Goal: Task Accomplishment & Management: Use online tool/utility

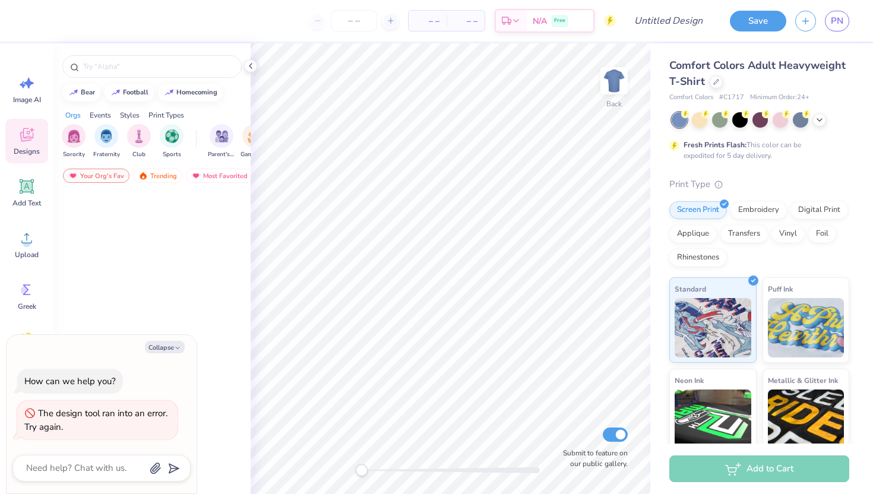
type textarea "x"
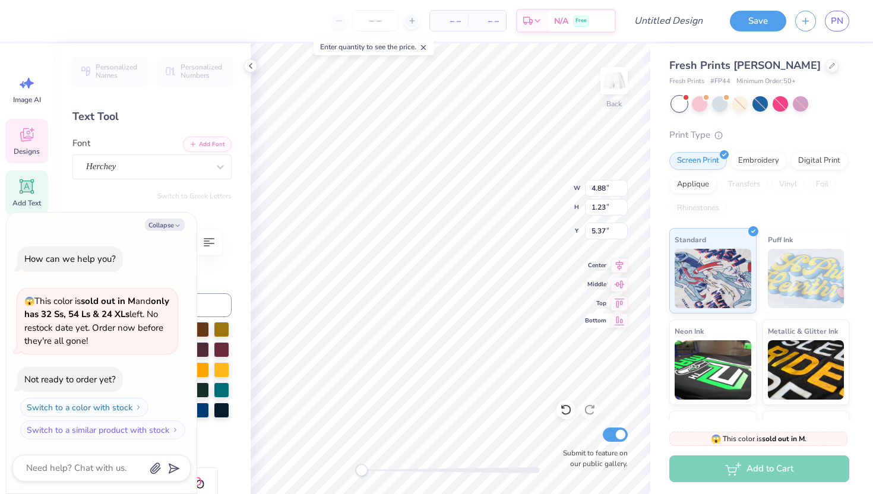
click at [610, 317] on div "Back W 4.88 4.88 " H 1.23 1.23 " Y 5.37 5.37 " Center Middle Top Bottom Submit …" at bounding box center [451, 268] width 400 height 451
click at [607, 317] on div "Bottom" at bounding box center [606, 322] width 43 height 14
click at [168, 216] on div "Collapse How can we help you? 😱 This color is sold out in M and only has 32 Ss,…" at bounding box center [102, 353] width 190 height 281
click at [154, 226] on button "Collapse" at bounding box center [165, 225] width 40 height 12
type textarea "x"
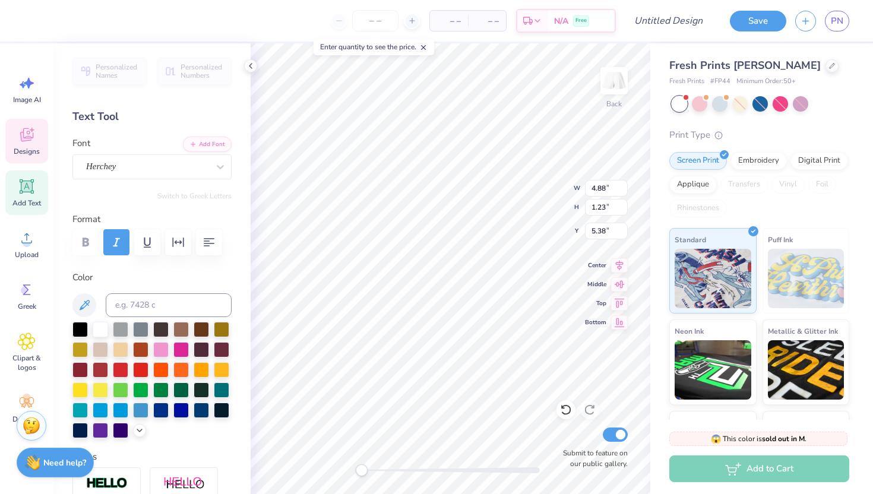
scroll to position [0, 1]
type textarea "[PERSON_NAME]"
type input "1.67"
type input "0.20"
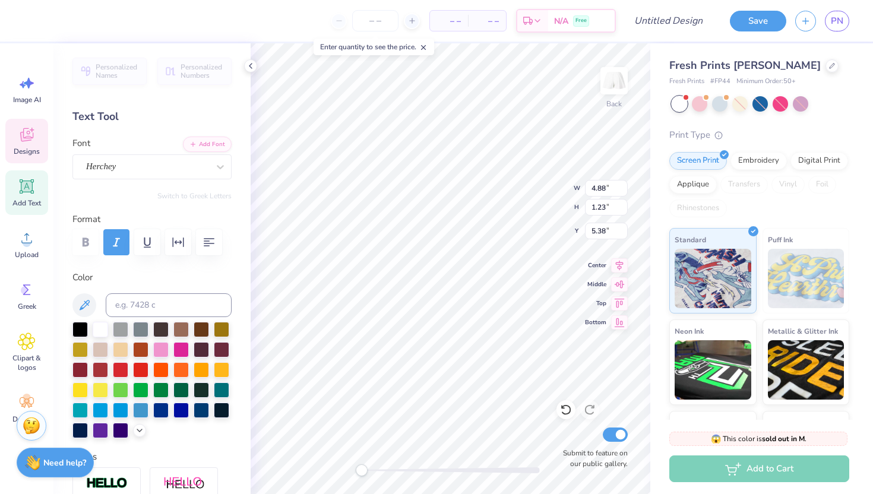
type input "6.63"
type input "3.76"
type input "0.56"
type input "6.91"
type input "1.67"
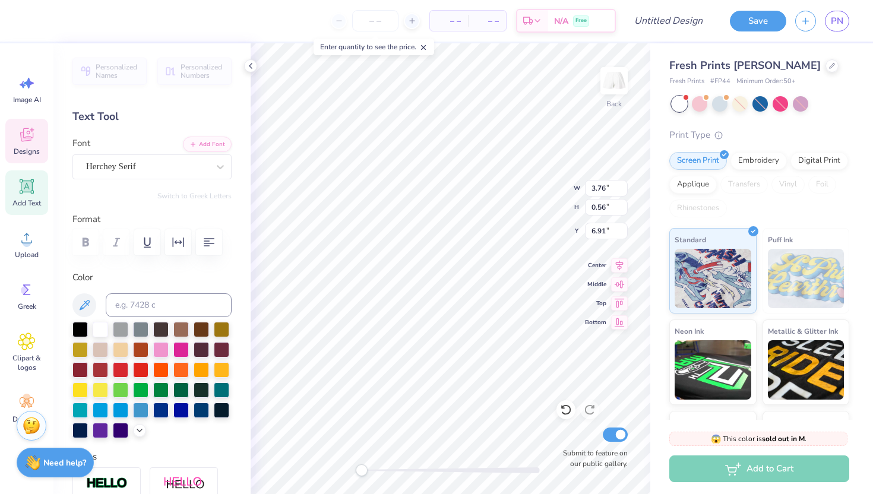
type input "0.20"
type input "6.63"
type input "3.76"
type input "0.56"
type input "6.91"
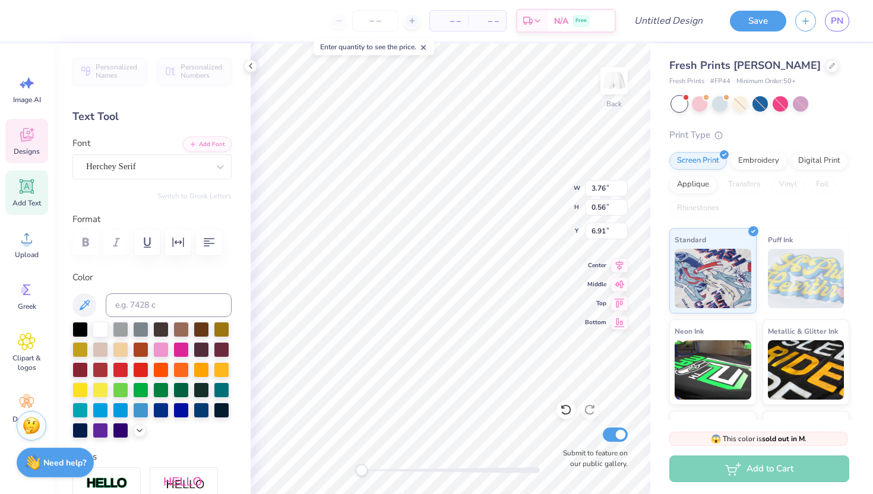
type input "1.67"
type input "0.20"
type input "6.63"
type textarea "E S T . 1912"
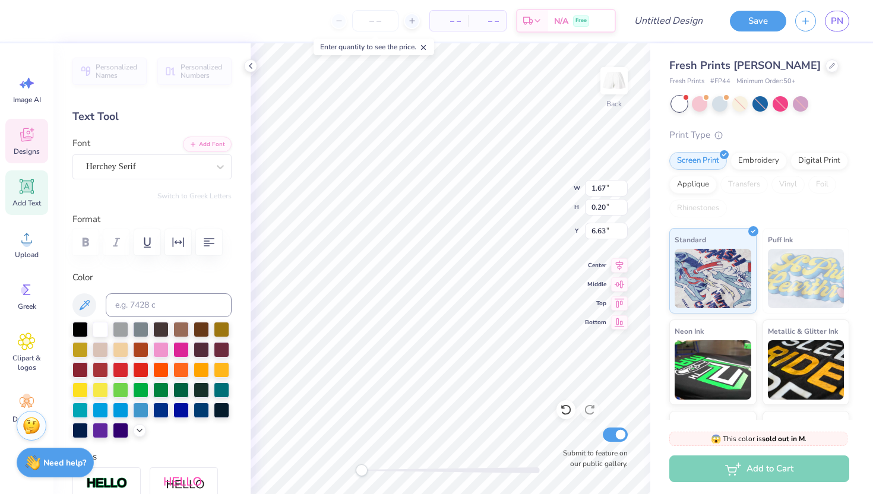
scroll to position [0, 2]
type input "3.76"
type input "0.56"
type input "6.91"
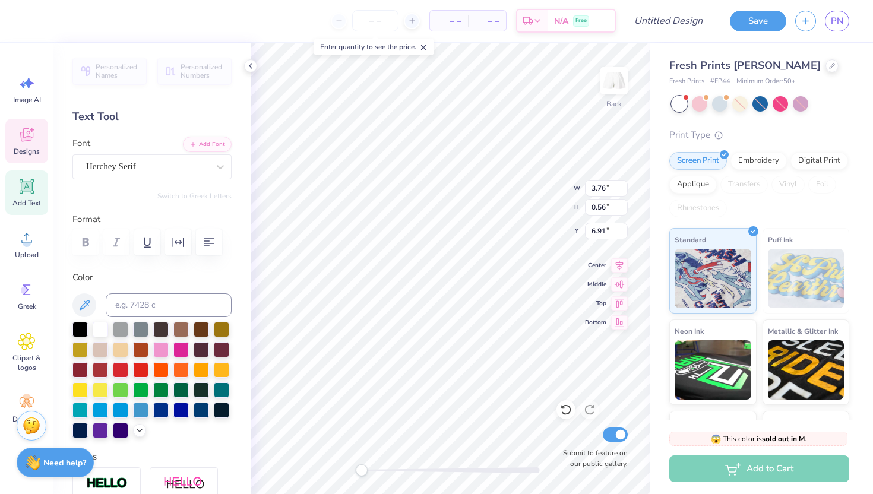
type textarea "M"
type textarea "Notre Dame de Sion"
click at [102, 430] on div at bounding box center [100, 429] width 15 height 15
click at [87, 300] on icon at bounding box center [84, 305] width 14 height 14
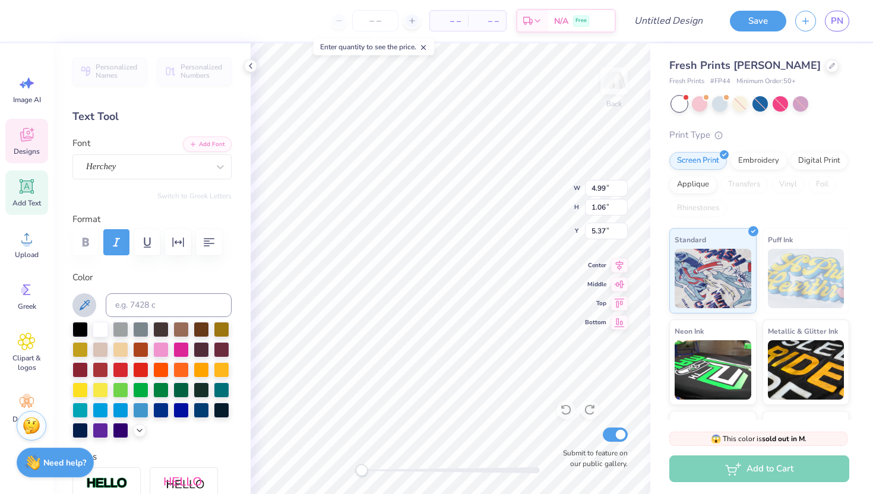
click at [85, 303] on icon at bounding box center [85, 305] width 10 height 10
click at [91, 301] on button at bounding box center [84, 305] width 24 height 24
click at [91, 302] on button at bounding box center [84, 305] width 24 height 24
click at [135, 432] on icon at bounding box center [140, 430] width 10 height 10
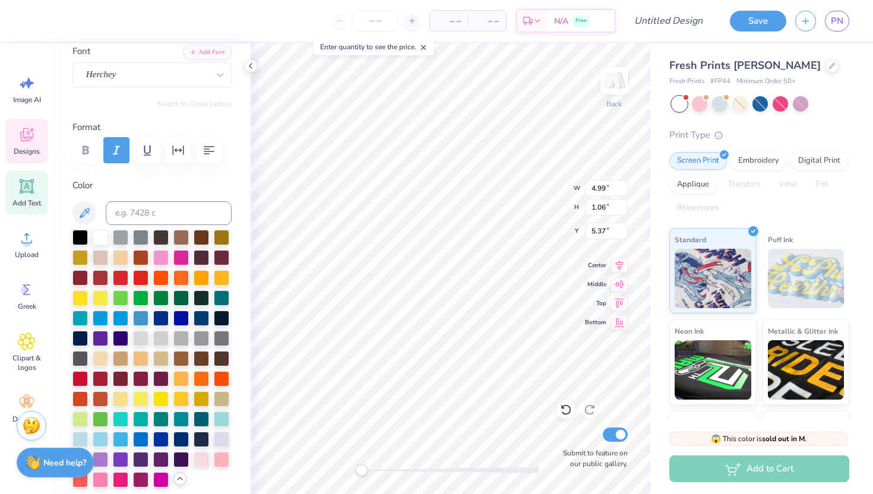
scroll to position [144, 0]
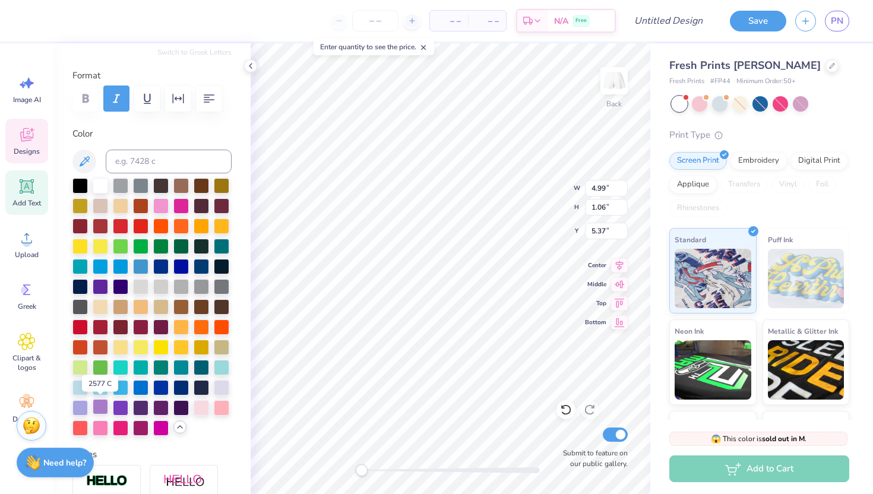
click at [102, 404] on div at bounding box center [100, 406] width 15 height 15
click at [84, 406] on div at bounding box center [79, 406] width 15 height 15
click at [223, 385] on div at bounding box center [221, 386] width 15 height 15
click at [103, 408] on div at bounding box center [100, 406] width 15 height 15
type input "4.76"
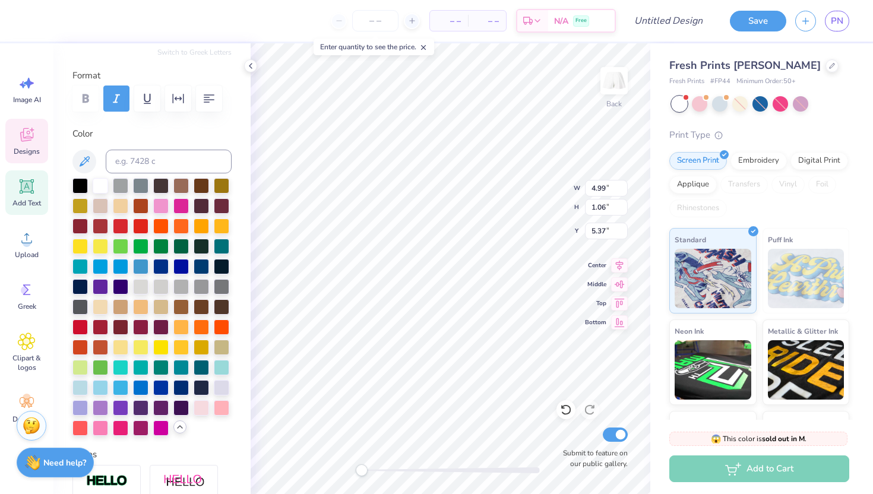
type input "0.61"
type input "6.89"
click at [100, 408] on div at bounding box center [100, 406] width 15 height 15
click at [87, 406] on div at bounding box center [79, 406] width 15 height 15
click at [105, 287] on div at bounding box center [100, 285] width 15 height 15
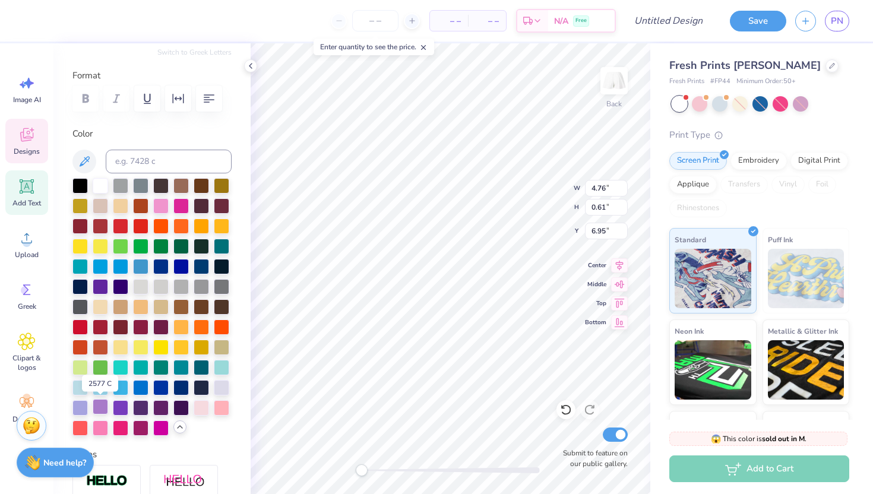
click at [99, 408] on div at bounding box center [100, 406] width 15 height 15
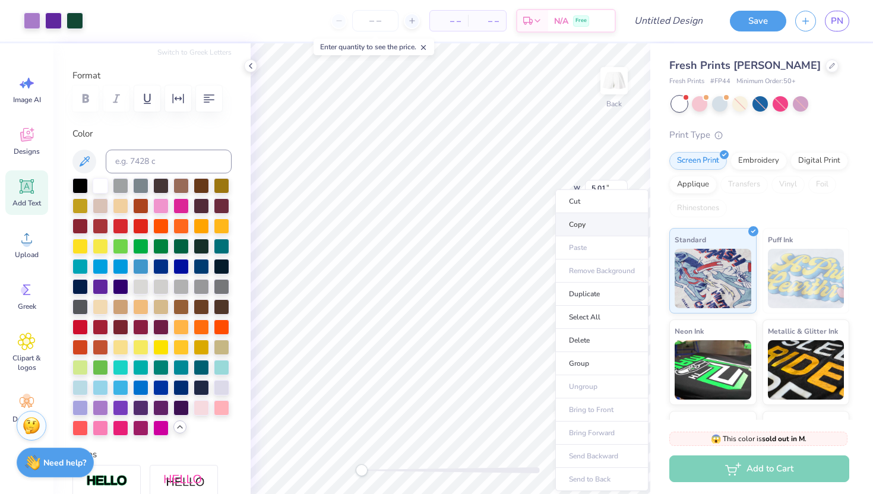
click at [585, 223] on li "Copy" at bounding box center [601, 224] width 93 height 23
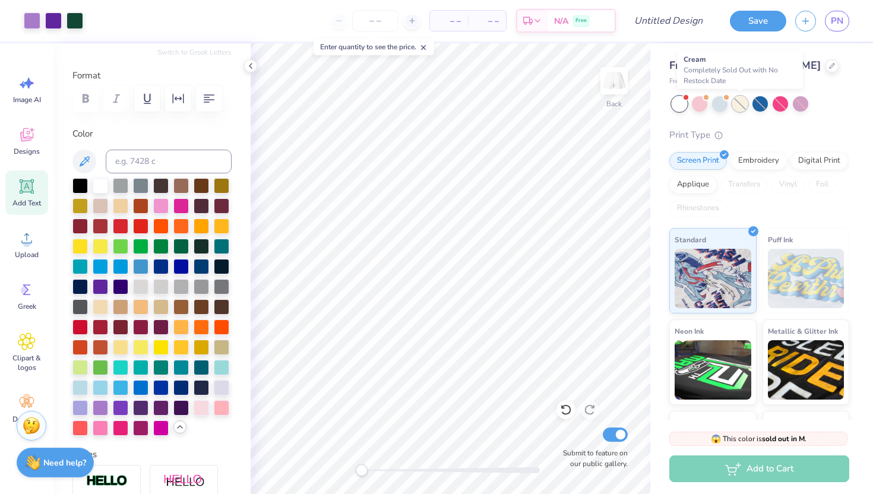
click at [738, 105] on div at bounding box center [739, 103] width 15 height 15
click at [669, 23] on input "Design Title" at bounding box center [683, 21] width 58 height 24
type input "SION sweatshorts"
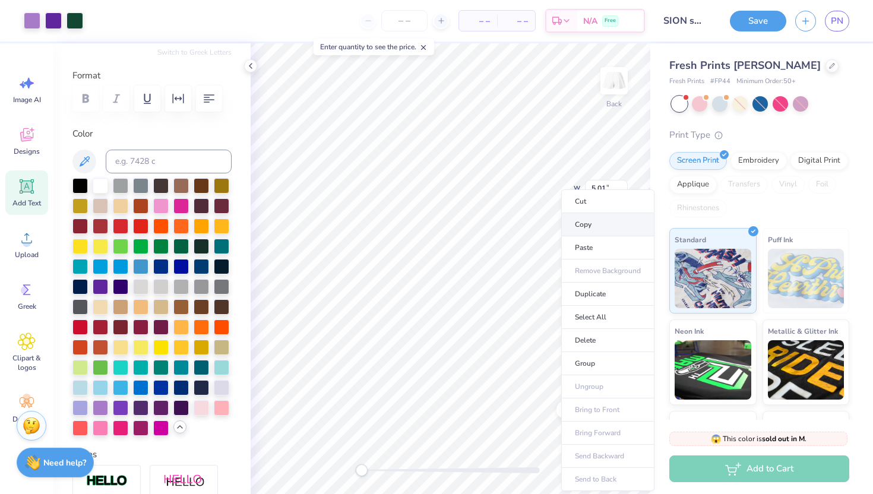
click at [606, 220] on li "Copy" at bounding box center [607, 224] width 93 height 23
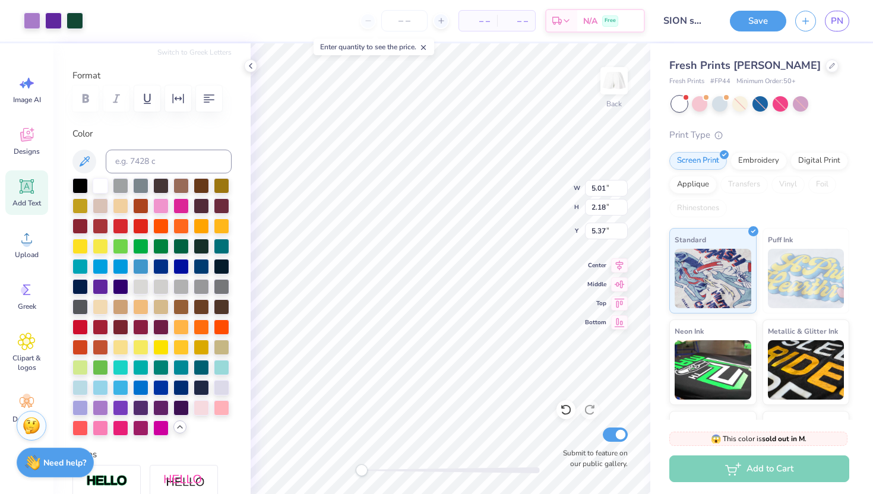
click at [651, 133] on div "Fresh Prints Terry Shorts Fresh Prints # FP44 Minimum Order: 50 + Print Type Sc…" at bounding box center [761, 269] width 223 height 453
click at [651, 139] on div "Fresh Prints Terry Shorts Fresh Prints # FP44 Minimum Order: 50 + Print Type Sc…" at bounding box center [761, 269] width 223 height 453
click at [754, 11] on button "Save" at bounding box center [758, 19] width 56 height 21
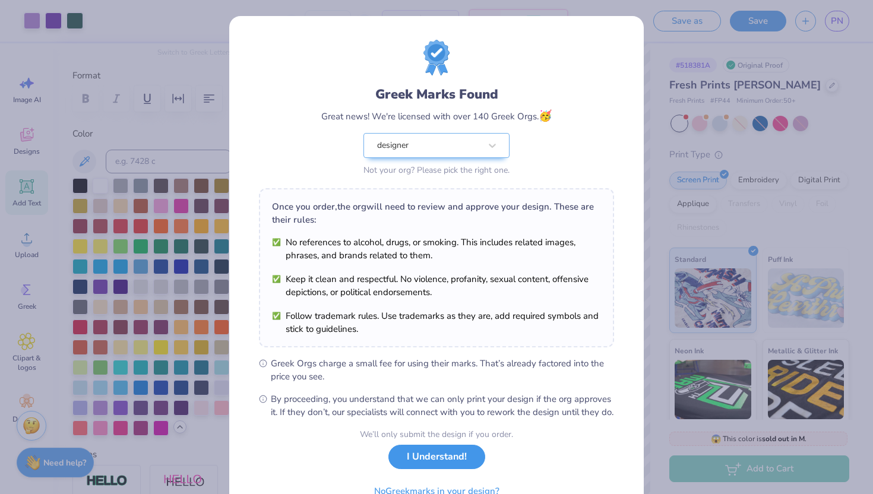
click at [404, 469] on button "I Understand!" at bounding box center [436, 457] width 97 height 24
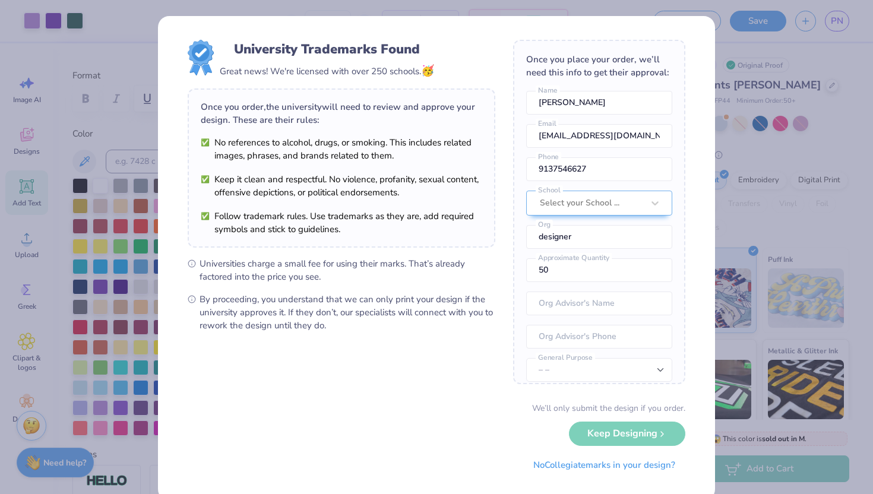
click at [92, 12] on div "University Trademarks Found Great news! We're licensed with over 250 schools. 🥳…" at bounding box center [436, 247] width 873 height 494
click at [148, 31] on div "University Trademarks Found Great news! We're licensed with over 250 schools. 🥳…" at bounding box center [436, 247] width 873 height 494
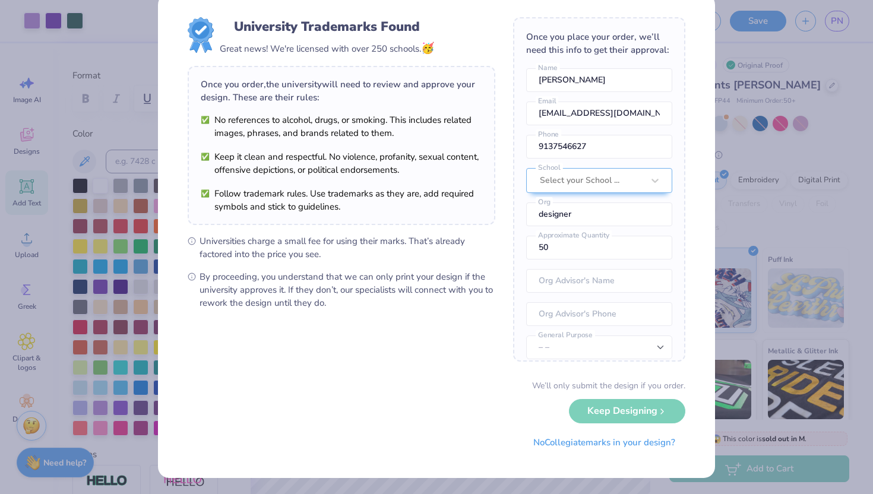
click at [354, 279] on span "By proceeding, you understand that we can only print your design if the univers…" at bounding box center [348, 289] width 296 height 39
click at [548, 433] on button "No Collegiate marks in your design?" at bounding box center [604, 440] width 162 height 24
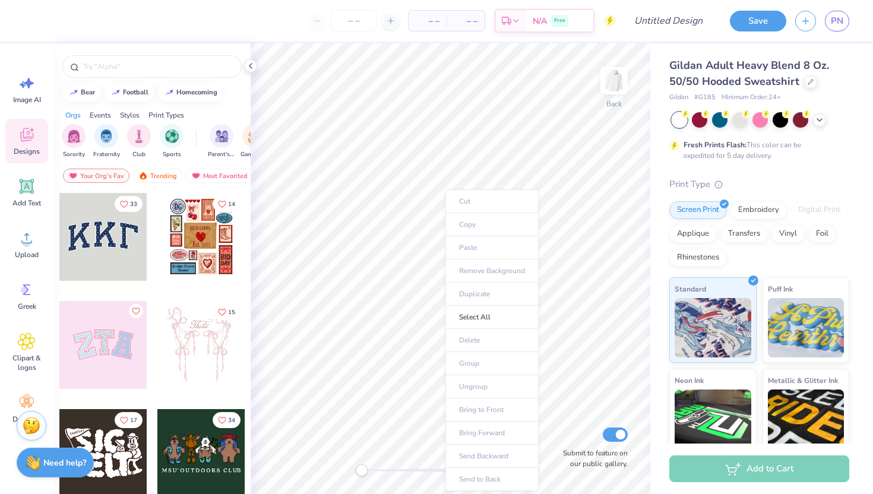
click at [469, 252] on ul "Cut Copy Paste Remove Background Duplicate Select All Delete Group Ungroup Brin…" at bounding box center [492, 340] width 93 height 302
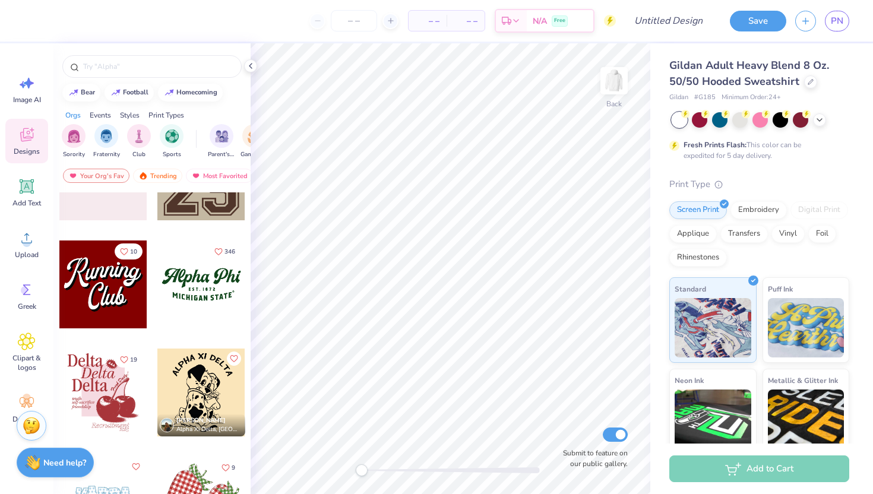
scroll to position [1120, 0]
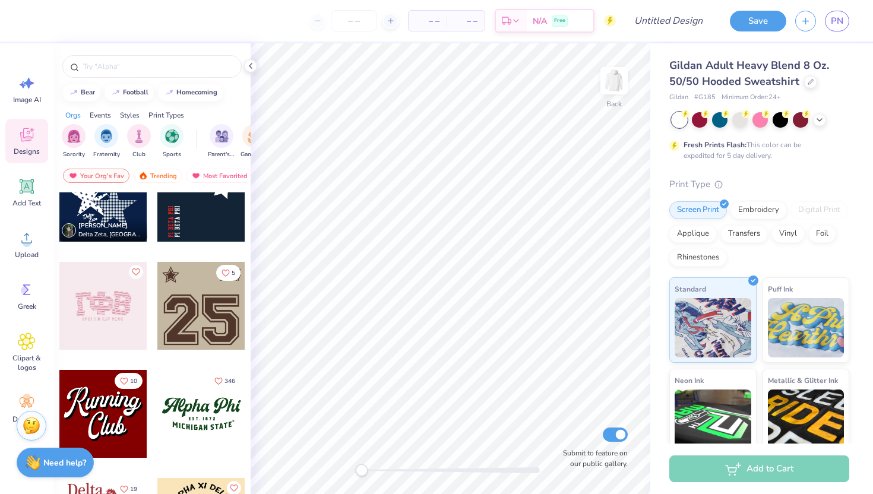
click at [215, 410] on div at bounding box center [201, 414] width 88 height 88
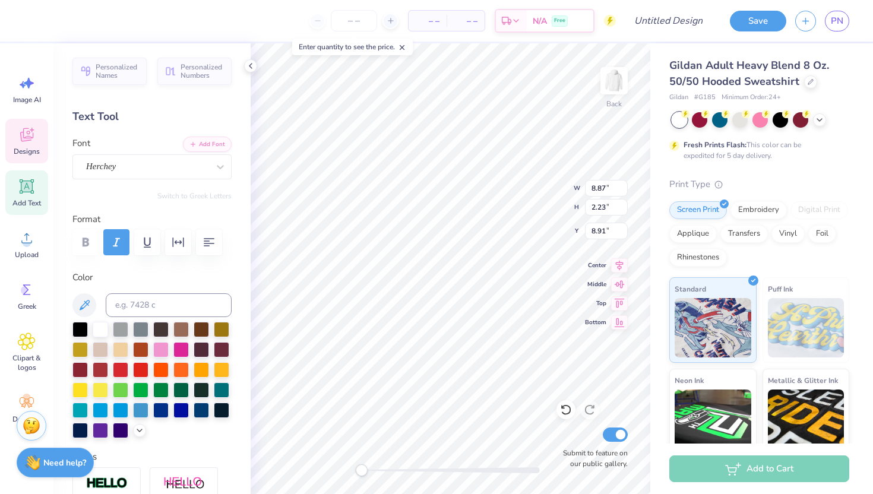
scroll to position [0, 0]
type textarea "[PERSON_NAME]"
type input "6.77"
type input "1.01"
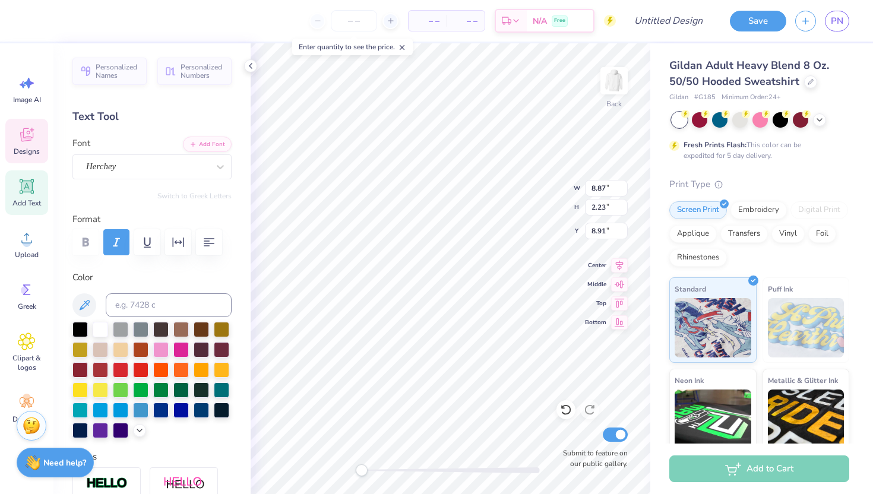
type input "11.68"
type input "3.02"
type input "0.37"
type input "11.18"
type input "6.77"
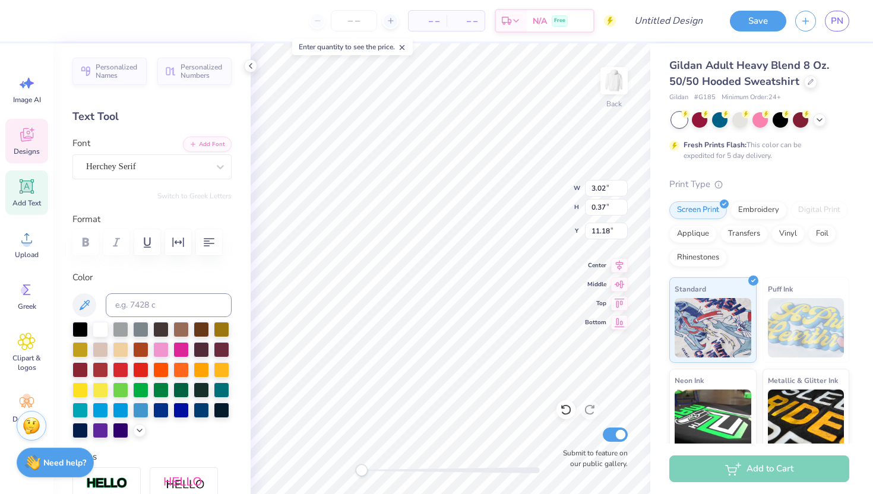
type input "1.01"
type input "11.68"
type textarea "M"
type textarea "Notre dame de sion"
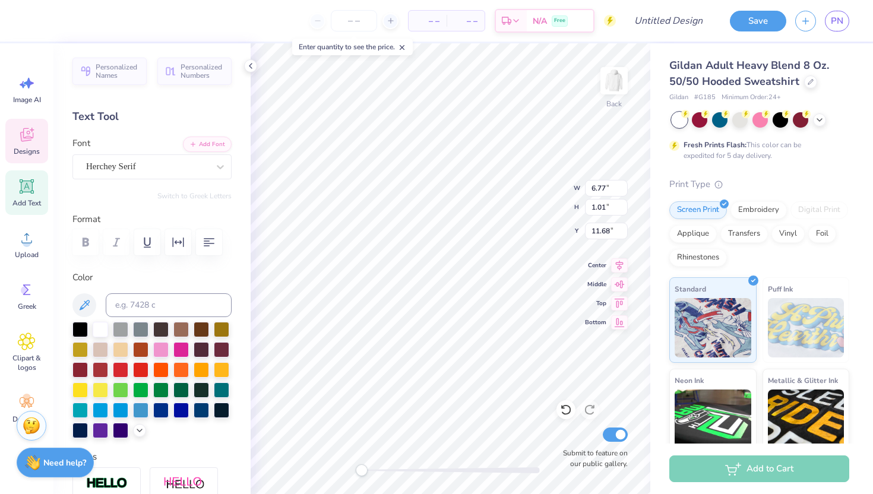
scroll to position [0, 4]
type input "3.02"
type input "0.37"
type input "11.18"
type input "8.58"
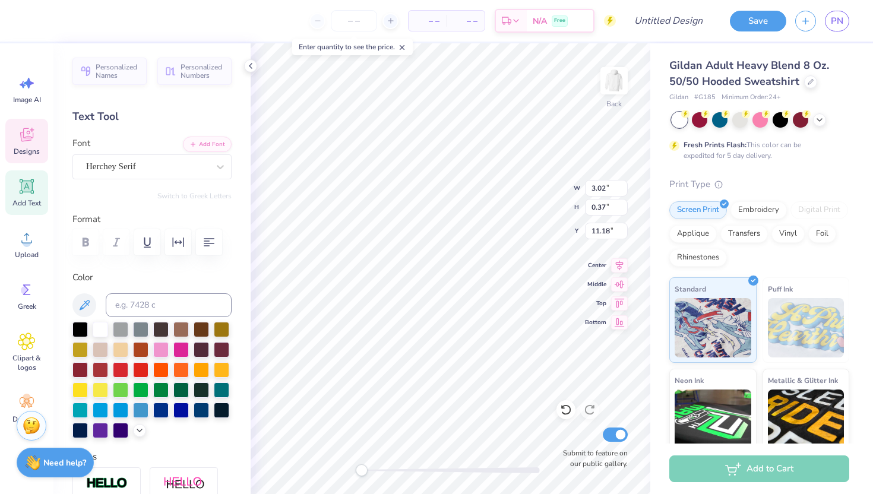
type input "1.10"
type input "11.63"
type input "3.02"
type input "0.37"
type input "11.18"
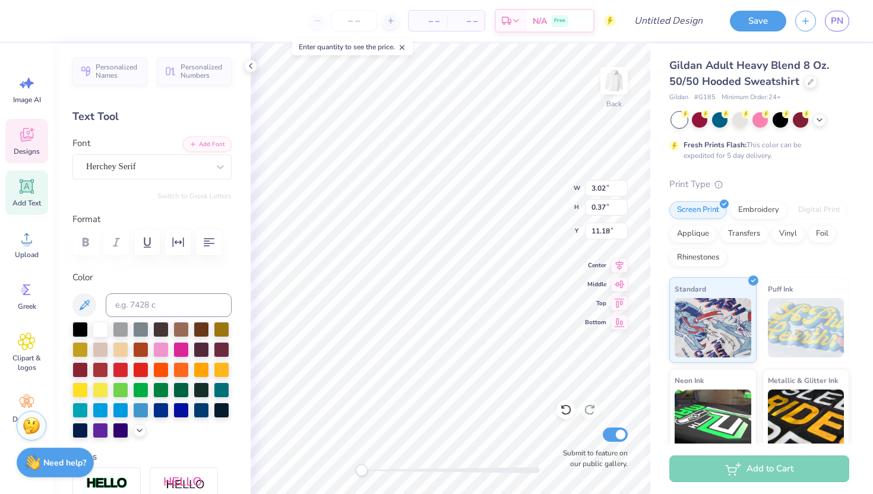
scroll to position [0, 1]
type textarea "E S T . 1912"
click at [140, 427] on icon at bounding box center [140, 430] width 10 height 10
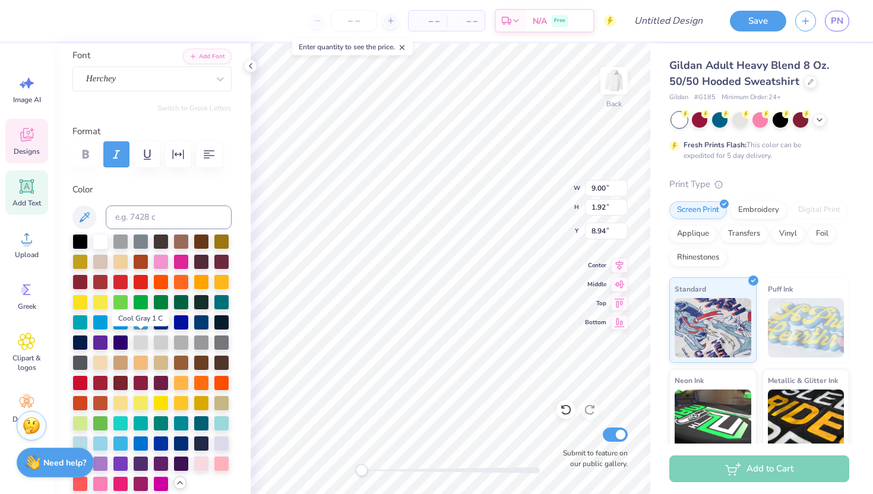
scroll to position [90, 0]
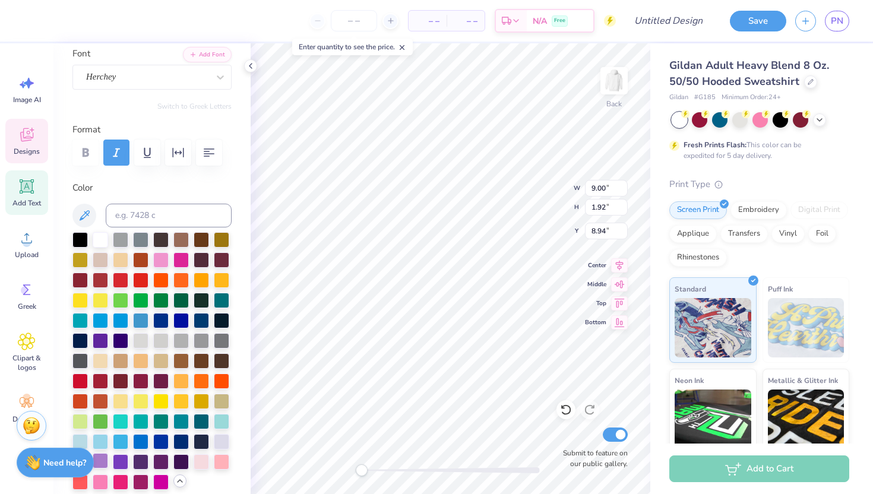
click at [99, 456] on div at bounding box center [100, 460] width 15 height 15
type input "8.58"
type input "1.10"
type input "11.63"
click at [100, 459] on div at bounding box center [100, 460] width 15 height 15
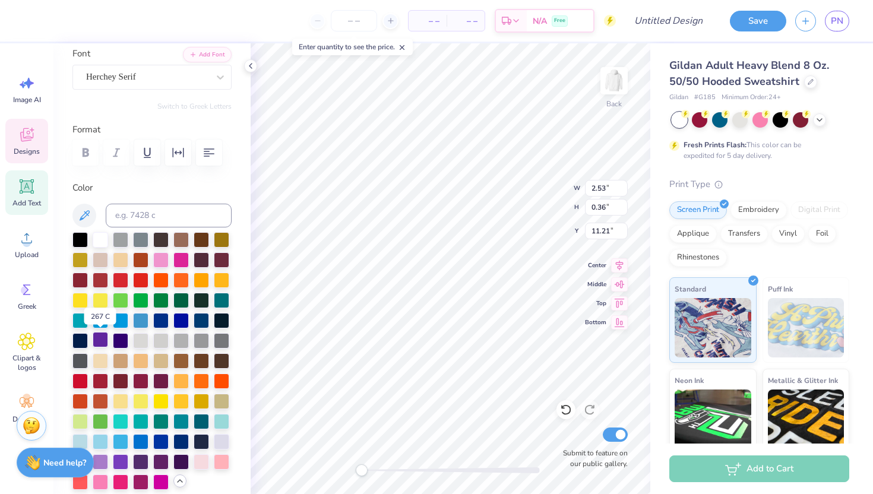
click at [99, 343] on div at bounding box center [100, 339] width 15 height 15
type input "5.36"
type input "5.45"
type input "2.29"
type input "4.96"
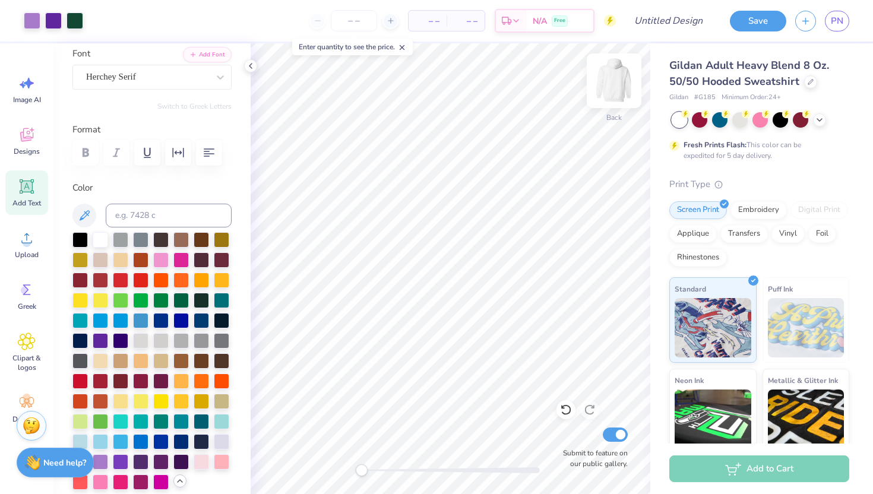
click at [612, 82] on img at bounding box center [614, 81] width 48 height 48
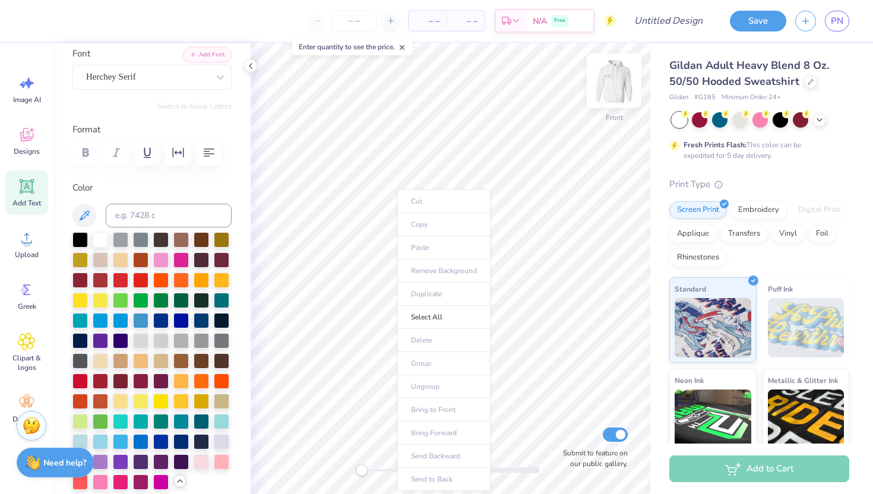
click at [610, 91] on img at bounding box center [614, 81] width 48 height 48
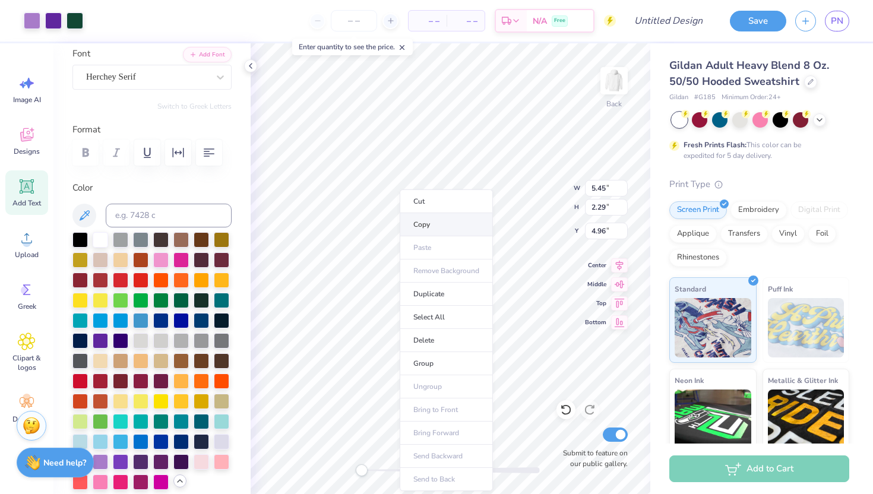
click at [435, 225] on li "Copy" at bounding box center [446, 224] width 93 height 23
click at [604, 97] on img at bounding box center [614, 81] width 48 height 48
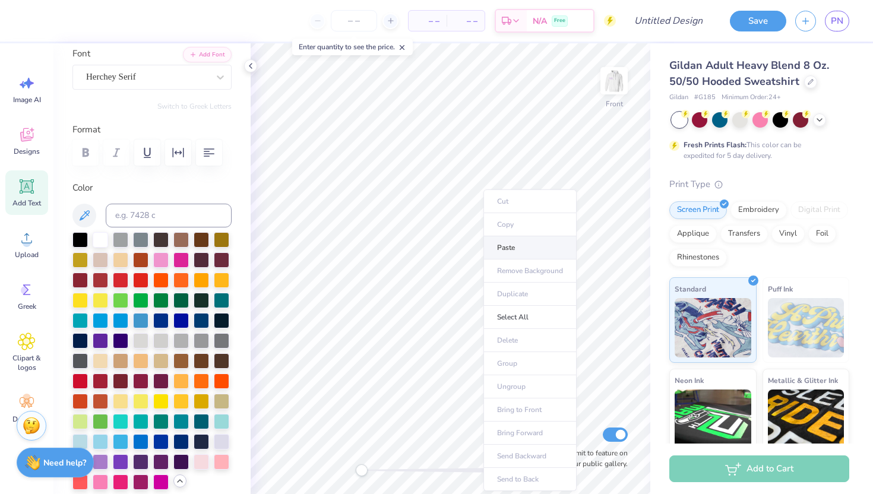
click at [515, 247] on li "Paste" at bounding box center [530, 247] width 93 height 23
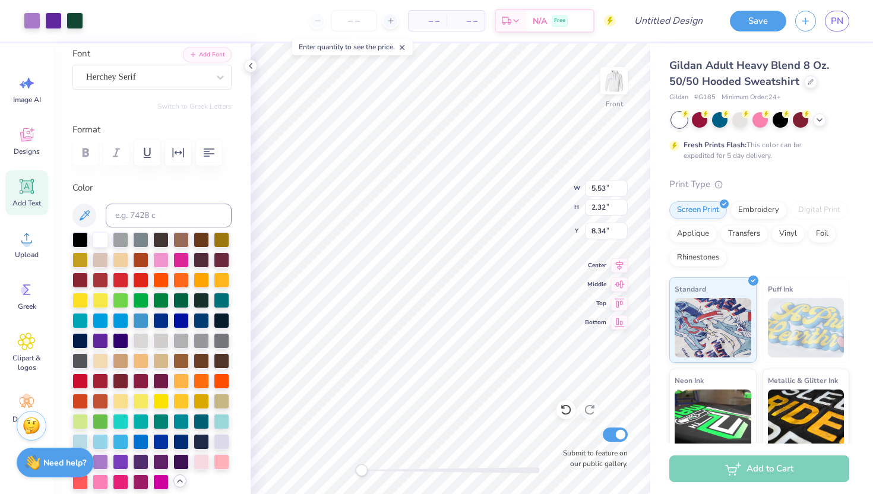
type input "9.16"
type input "7.67"
type input "3.22"
type input "8.26"
type input "11.62"
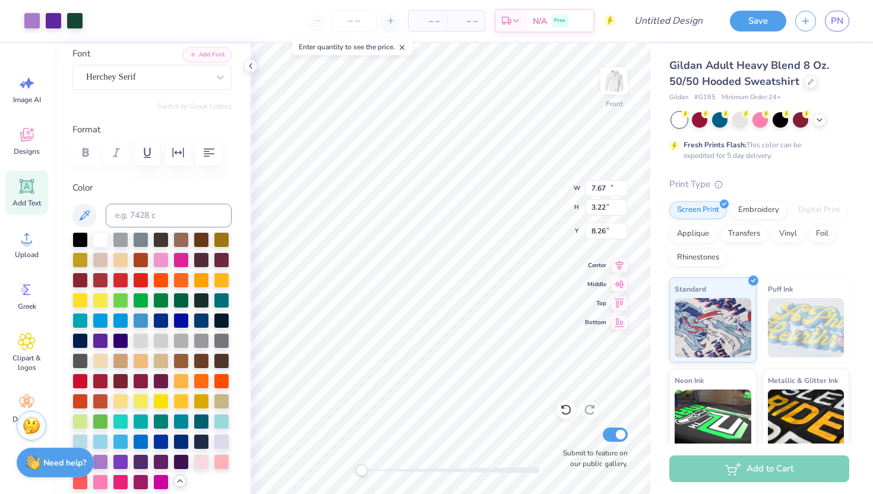
type input "4.88"
type input "8.06"
click at [610, 89] on img at bounding box center [614, 81] width 48 height 48
click at [620, 80] on img at bounding box center [614, 81] width 48 height 48
click at [672, 20] on input "Design Title" at bounding box center [683, 21] width 58 height 24
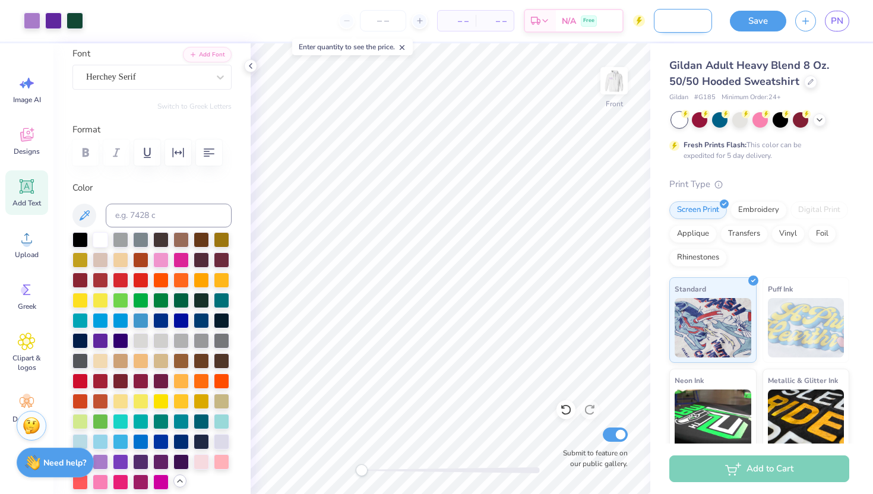
scroll to position [0, 146]
type input "MATCHING sweatshirt to the sweatshorts"
click at [765, 13] on button "Save" at bounding box center [758, 19] width 56 height 21
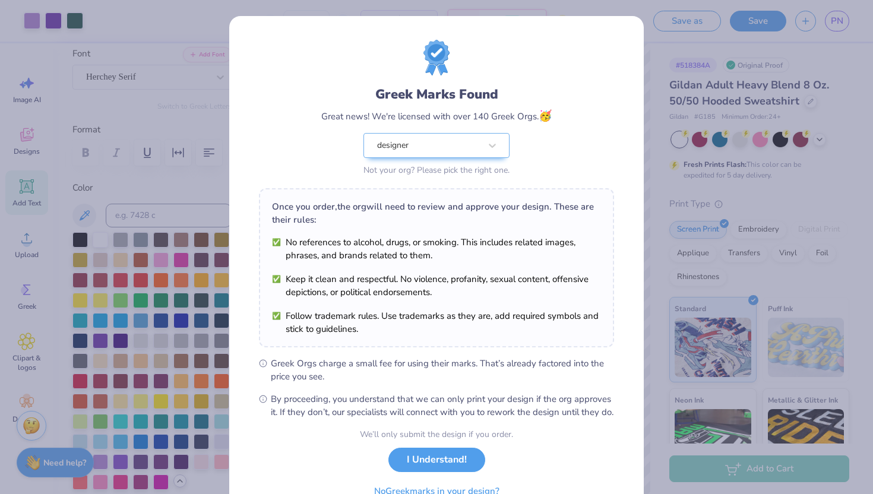
click at [137, 184] on div "Greek Marks Found Great news! We're licensed with over 140 Greek Orgs. 🥳 design…" at bounding box center [436, 247] width 873 height 494
click at [443, 464] on button "I Understand!" at bounding box center [436, 457] width 97 height 24
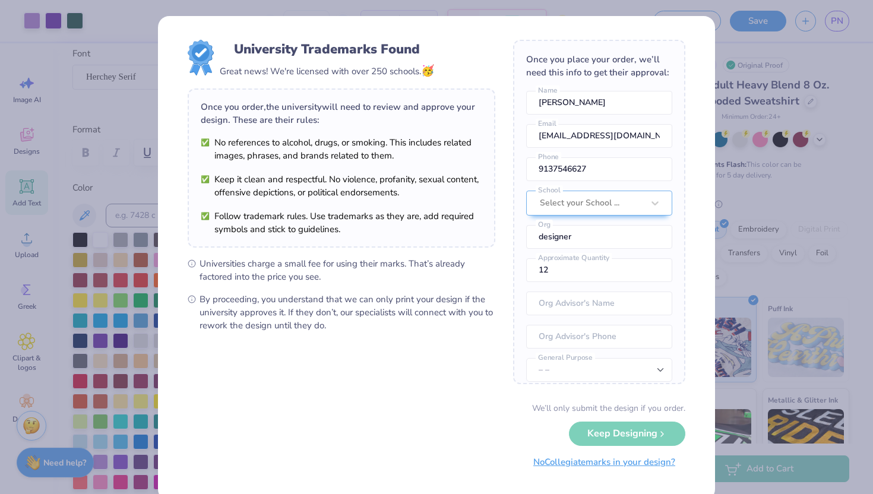
click at [623, 464] on button "No Collegiate marks in your design?" at bounding box center [604, 462] width 162 height 24
